Goal: Task Accomplishment & Management: Complete application form

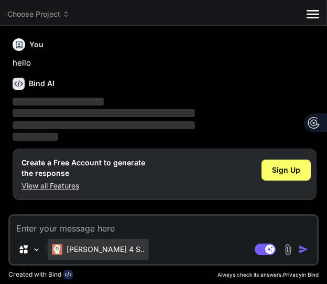
click at [81, 252] on p "[PERSON_NAME] 4 S.." at bounding box center [106, 249] width 78 height 10
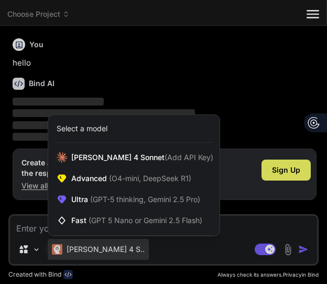
click at [37, 229] on div at bounding box center [163, 142] width 327 height 284
type textarea "x"
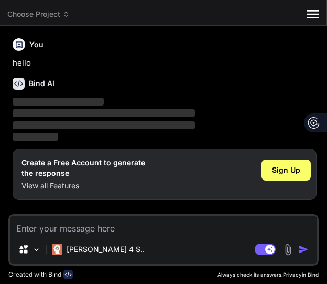
click at [68, 228] on textarea at bounding box center [164, 225] width 308 height 19
click at [75, 222] on textarea at bounding box center [164, 225] width 308 height 19
paste textarea "okay can you give me examples of how to start sentences like this type of sente…"
type textarea "okay can you give me examples of how to start sentences like this type of sente…"
type textarea "x"
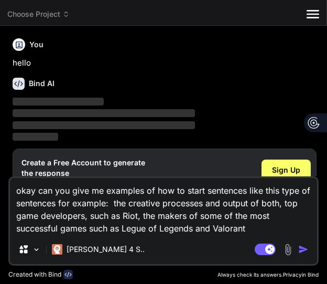
type textarea "okay can you give me examples of how to start sentences like this type of sente…"
click at [309, 252] on img "button" at bounding box center [304, 249] width 10 height 10
click at [300, 247] on img "button" at bounding box center [304, 249] width 10 height 10
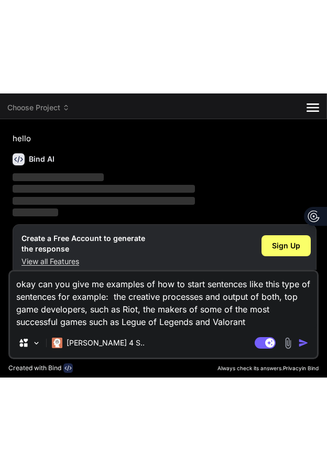
scroll to position [27, 0]
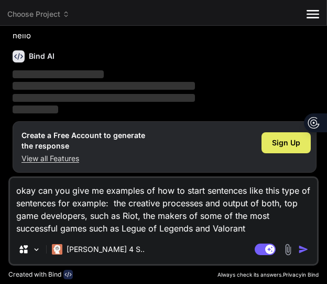
click at [283, 143] on span "Sign Up" at bounding box center [286, 142] width 28 height 10
type textarea "x"
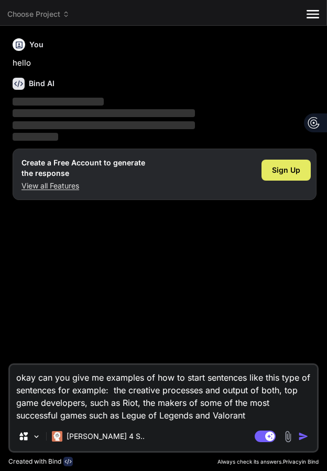
scroll to position [0, 0]
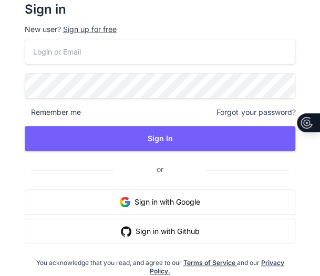
click at [119, 53] on input "email" at bounding box center [160, 52] width 271 height 26
click at [80, 31] on div "Sign up for free" at bounding box center [90, 29] width 54 height 10
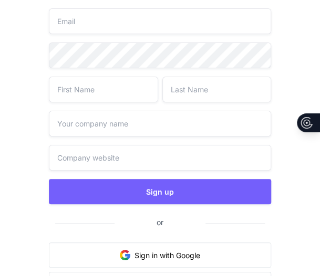
click at [97, 24] on input "email" at bounding box center [160, 21] width 222 height 26
type input "monidjeri@abv.bg"
type input "Simona"
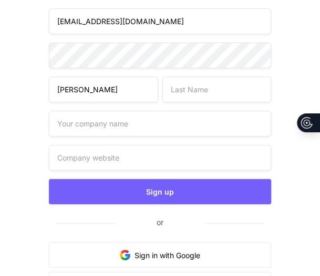
type input "Kovacheva"
click at [81, 132] on input "text" at bounding box center [160, 124] width 222 height 26
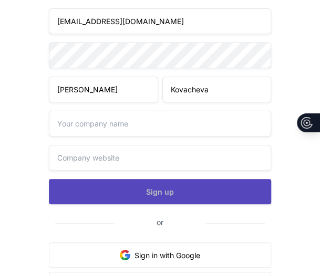
click at [124, 189] on button "Sign up" at bounding box center [160, 191] width 222 height 25
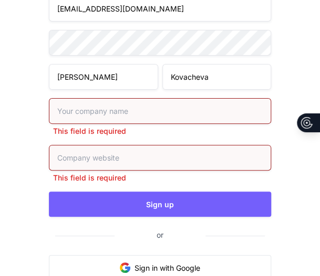
click at [105, 114] on input "text" at bounding box center [160, 111] width 222 height 26
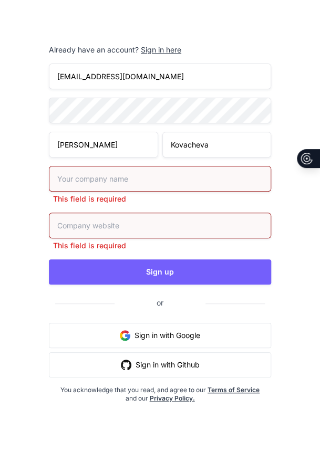
scroll to position [18, 0]
